Goal: Navigation & Orientation: Find specific page/section

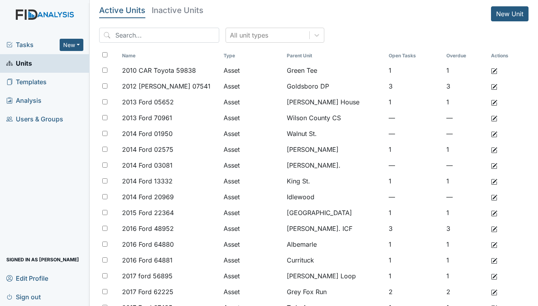
click at [23, 41] on span "Tasks" at bounding box center [32, 44] width 53 height 9
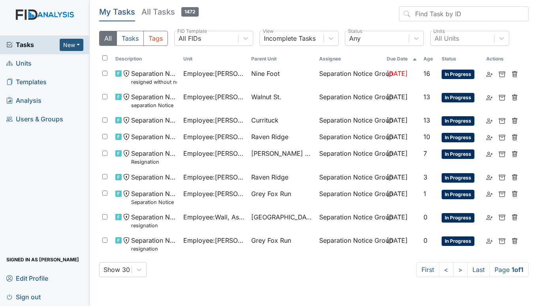
click at [27, 64] on span "Units" at bounding box center [18, 63] width 25 height 12
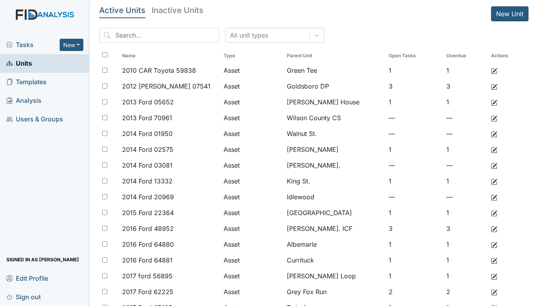
click at [32, 46] on span "Tasks" at bounding box center [32, 44] width 53 height 9
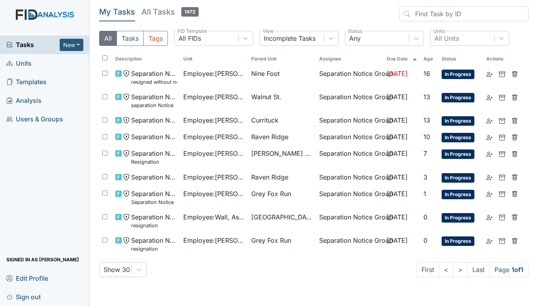
click at [22, 63] on span "Units" at bounding box center [18, 63] width 25 height 12
